Goal: Task Accomplishment & Management: Use online tool/utility

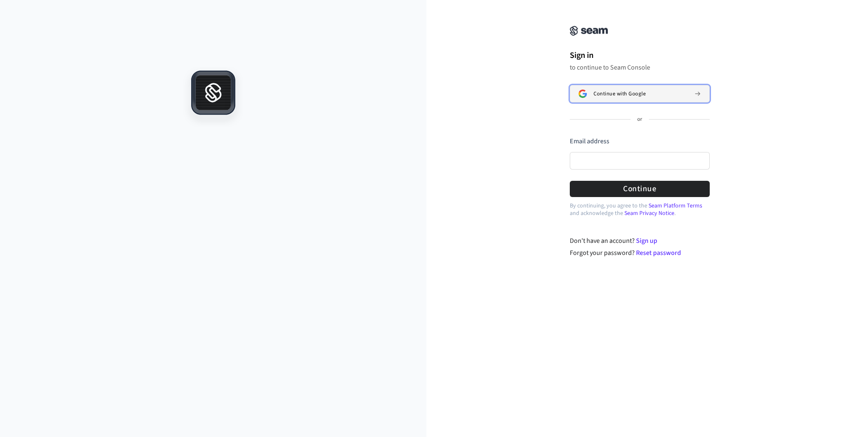
click at [621, 98] on button "Continue with Google" at bounding box center [640, 93] width 140 height 17
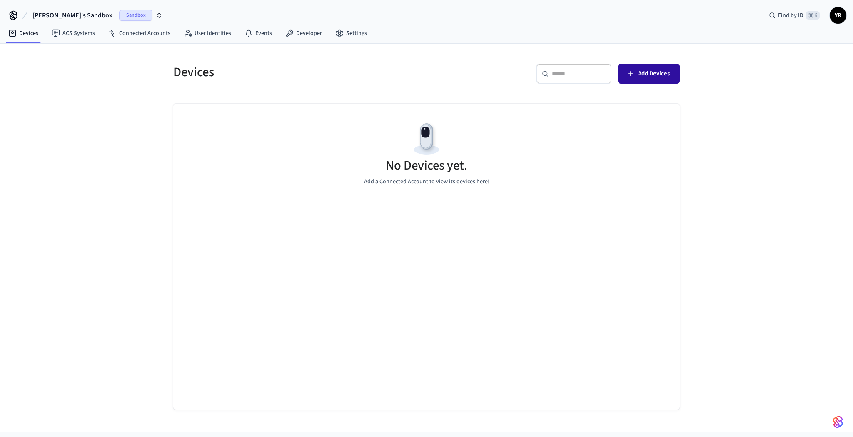
click at [644, 67] on button "Add Devices" at bounding box center [649, 74] width 62 height 20
